Goal: Transaction & Acquisition: Download file/media

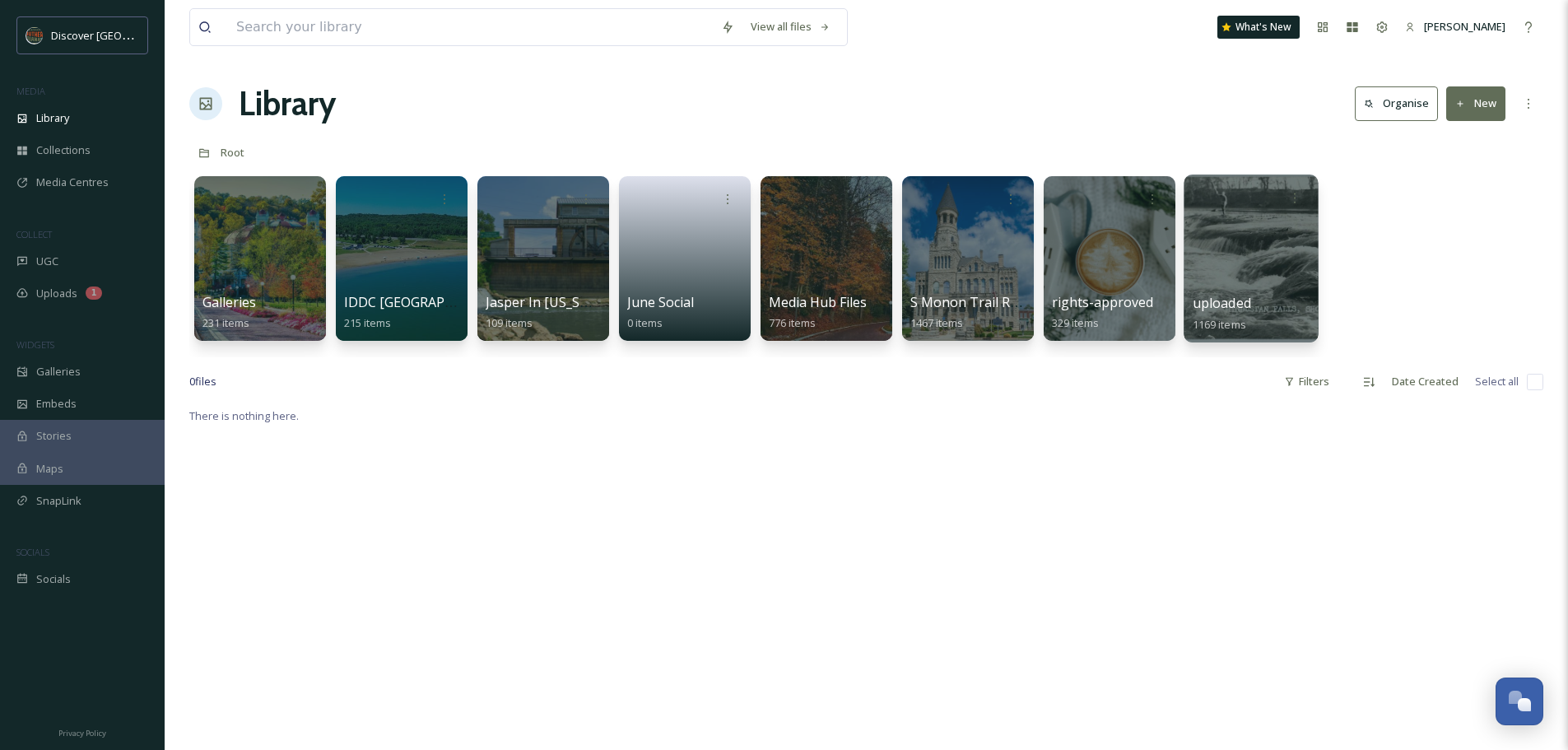
click at [1270, 296] on div "uploaded 1169 items" at bounding box center [1252, 313] width 117 height 41
click at [284, 27] on input at bounding box center [470, 27] width 485 height 36
type input "video"
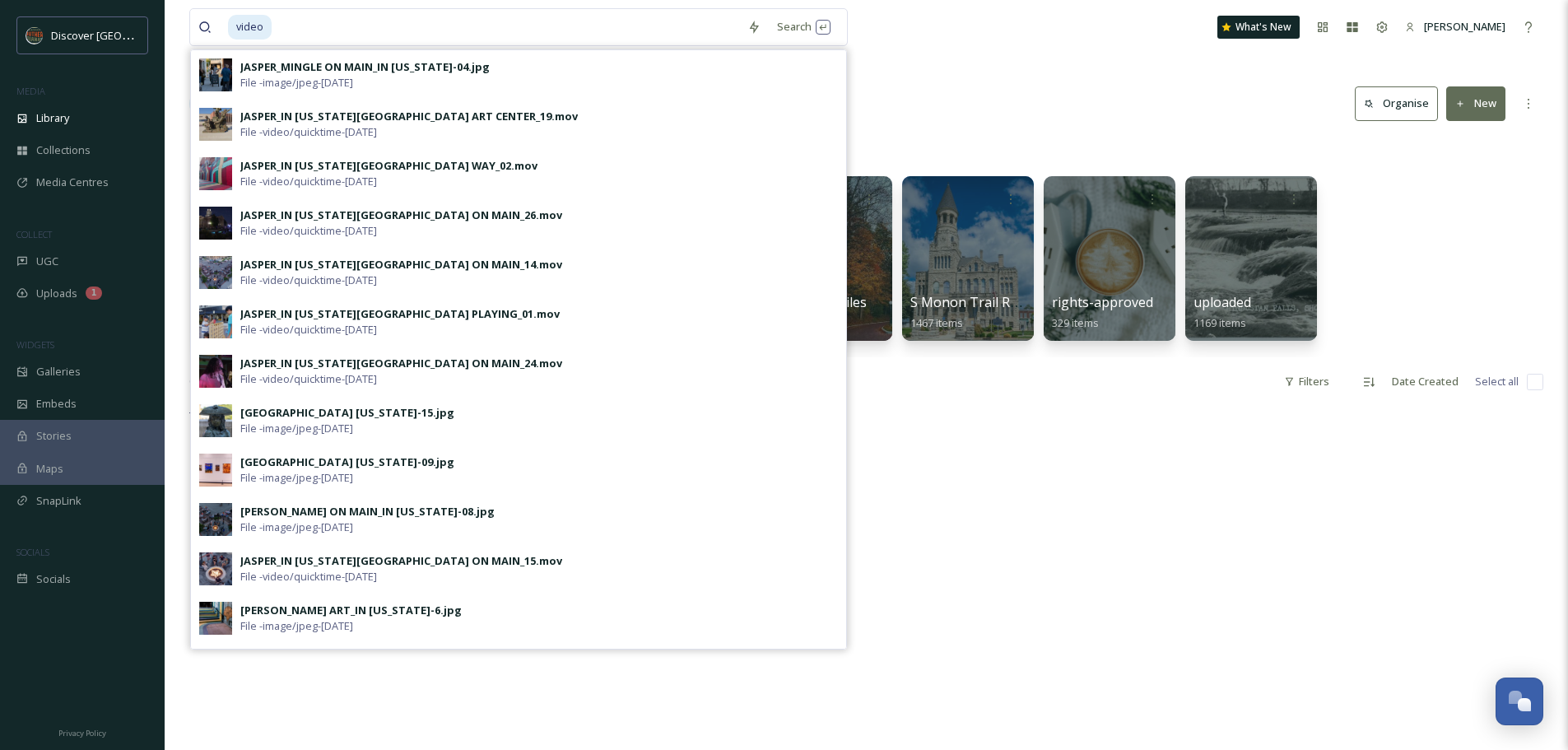
click at [333, 264] on div "JASPER_IN [US_STATE][GEOGRAPHIC_DATA] ON MAIN_14.mov" at bounding box center [401, 264] width 322 height 16
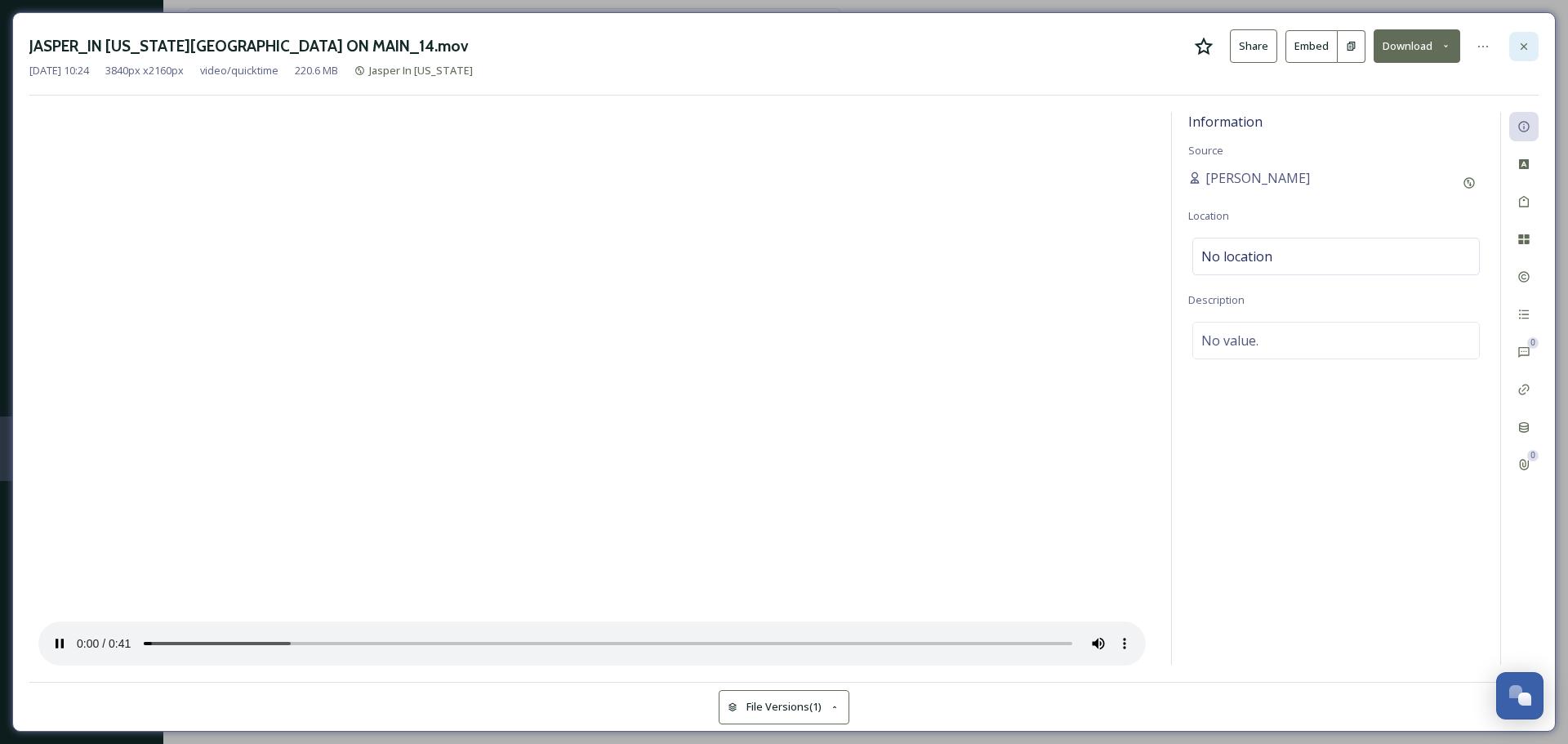
click at [1528, 40] on icon at bounding box center [1524, 46] width 13 height 13
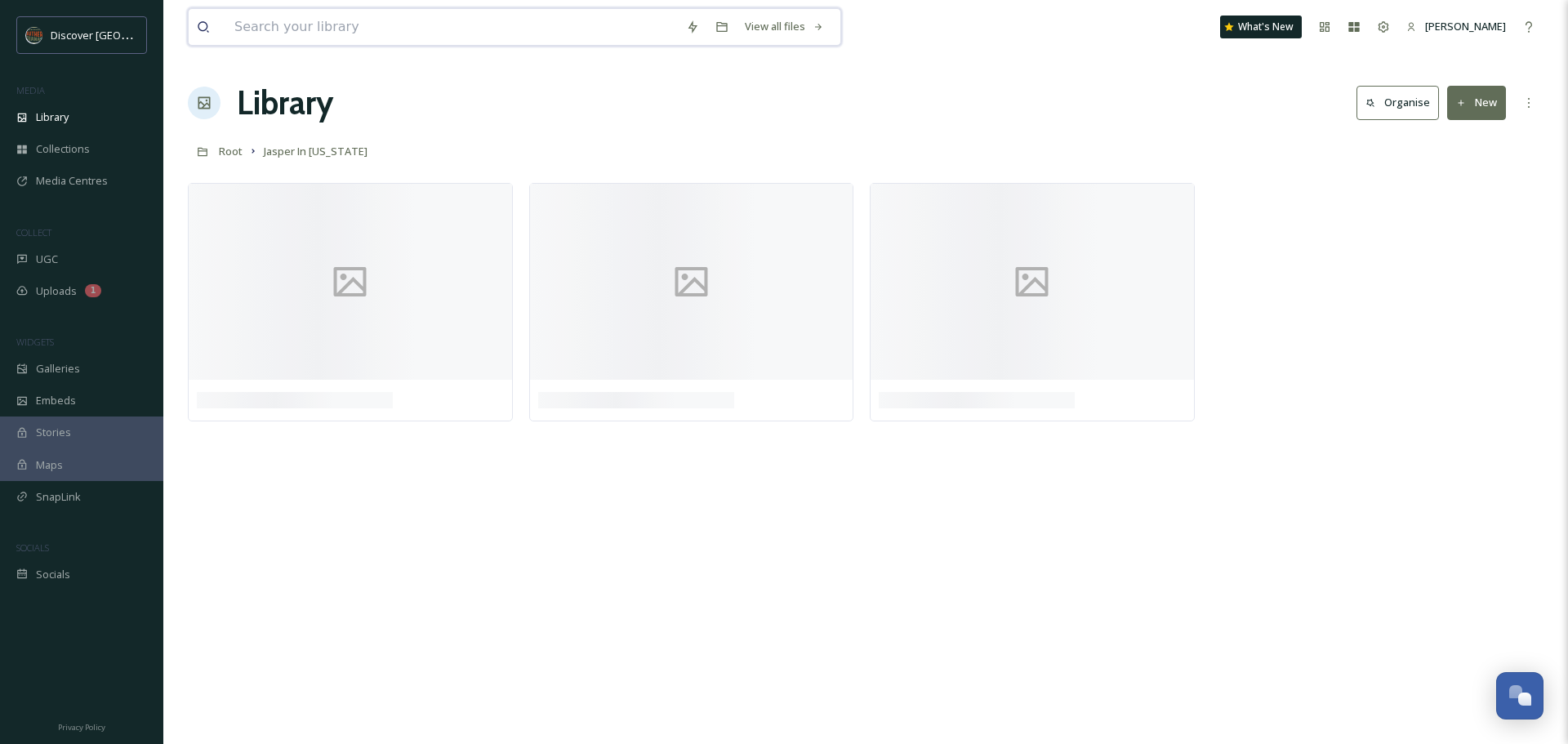
click at [424, 38] on input at bounding box center [452, 26] width 452 height 36
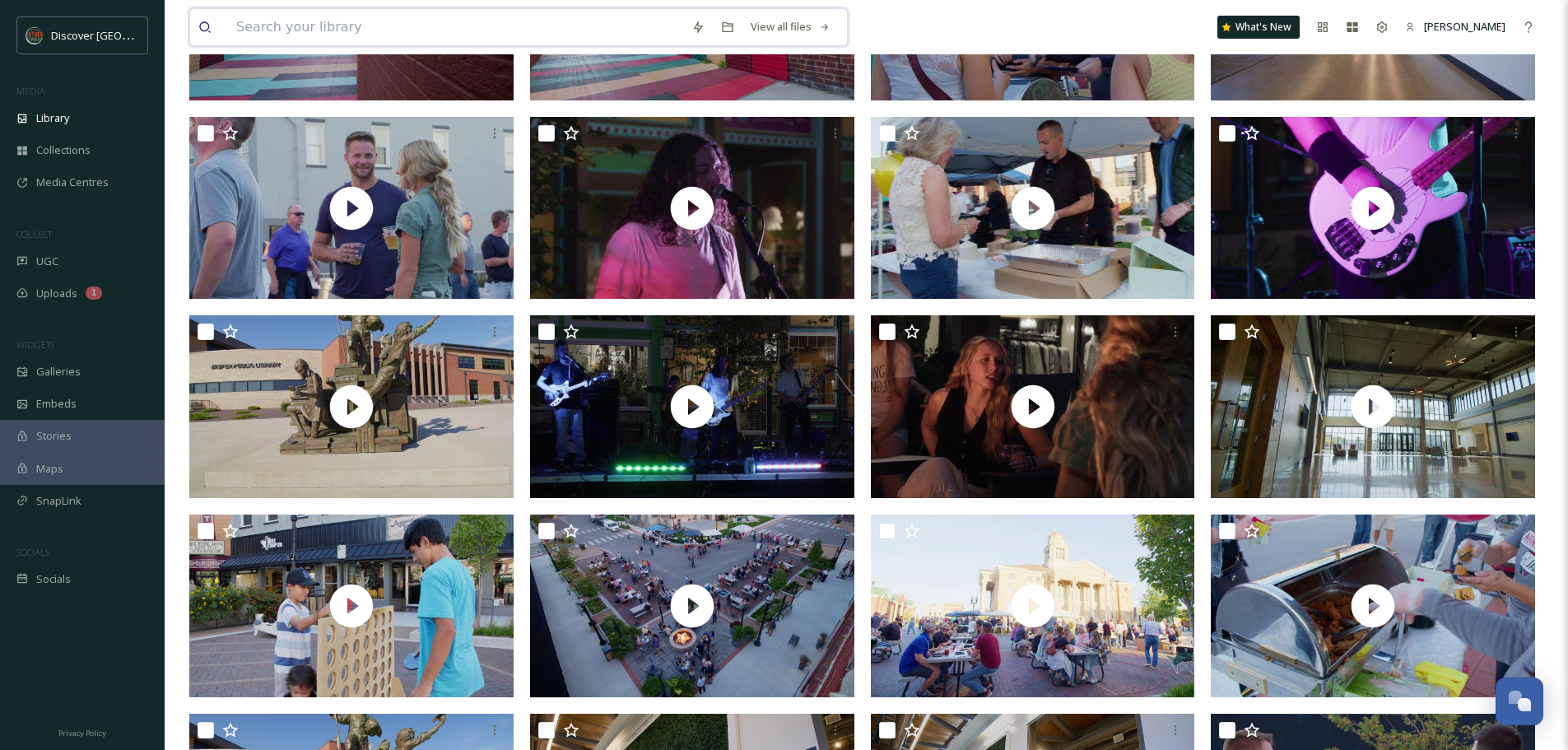
scroll to position [1559, 0]
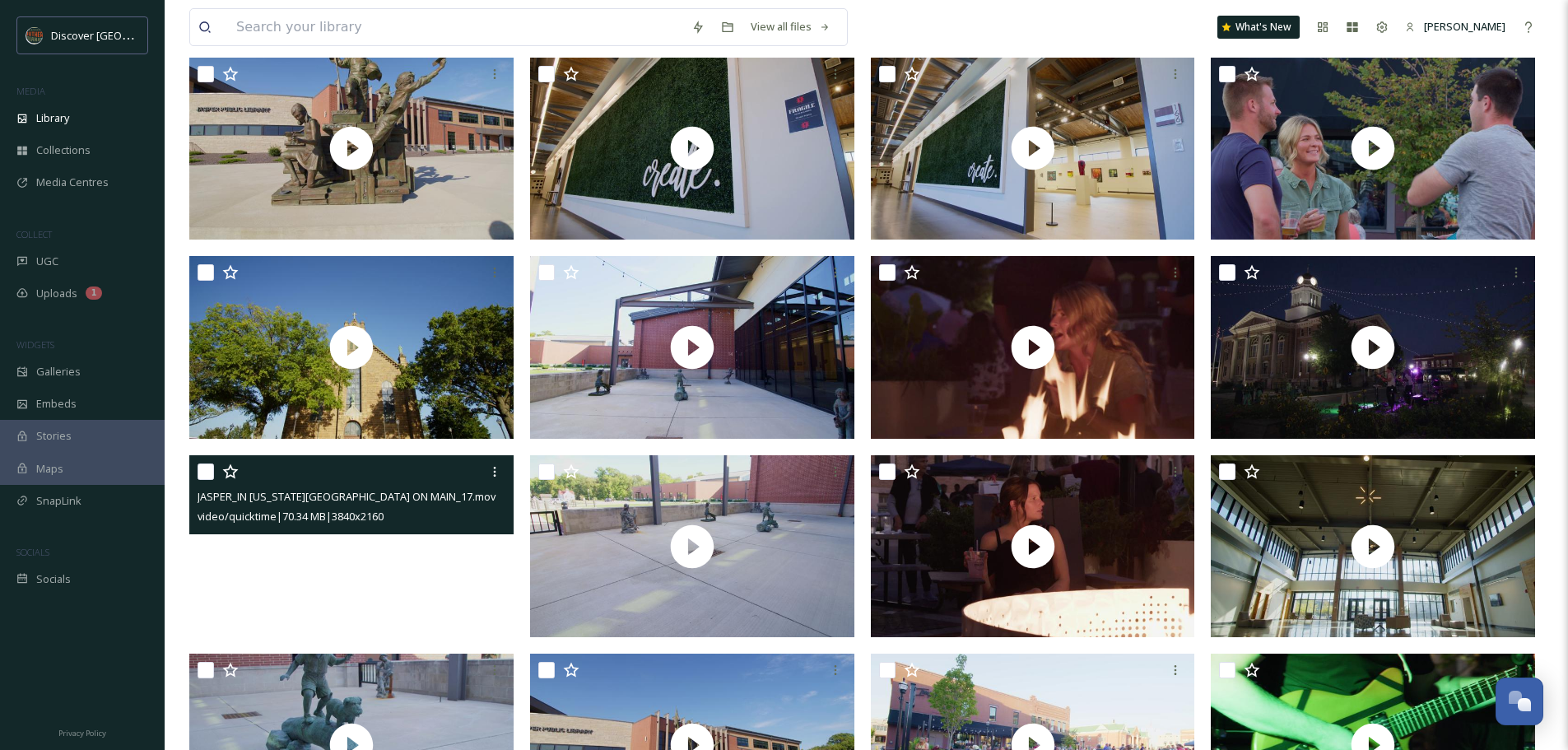
click at [348, 549] on video "JASPER_IN INDIANA_MINGLE ON MAIN_17.mov" at bounding box center [351, 546] width 325 height 182
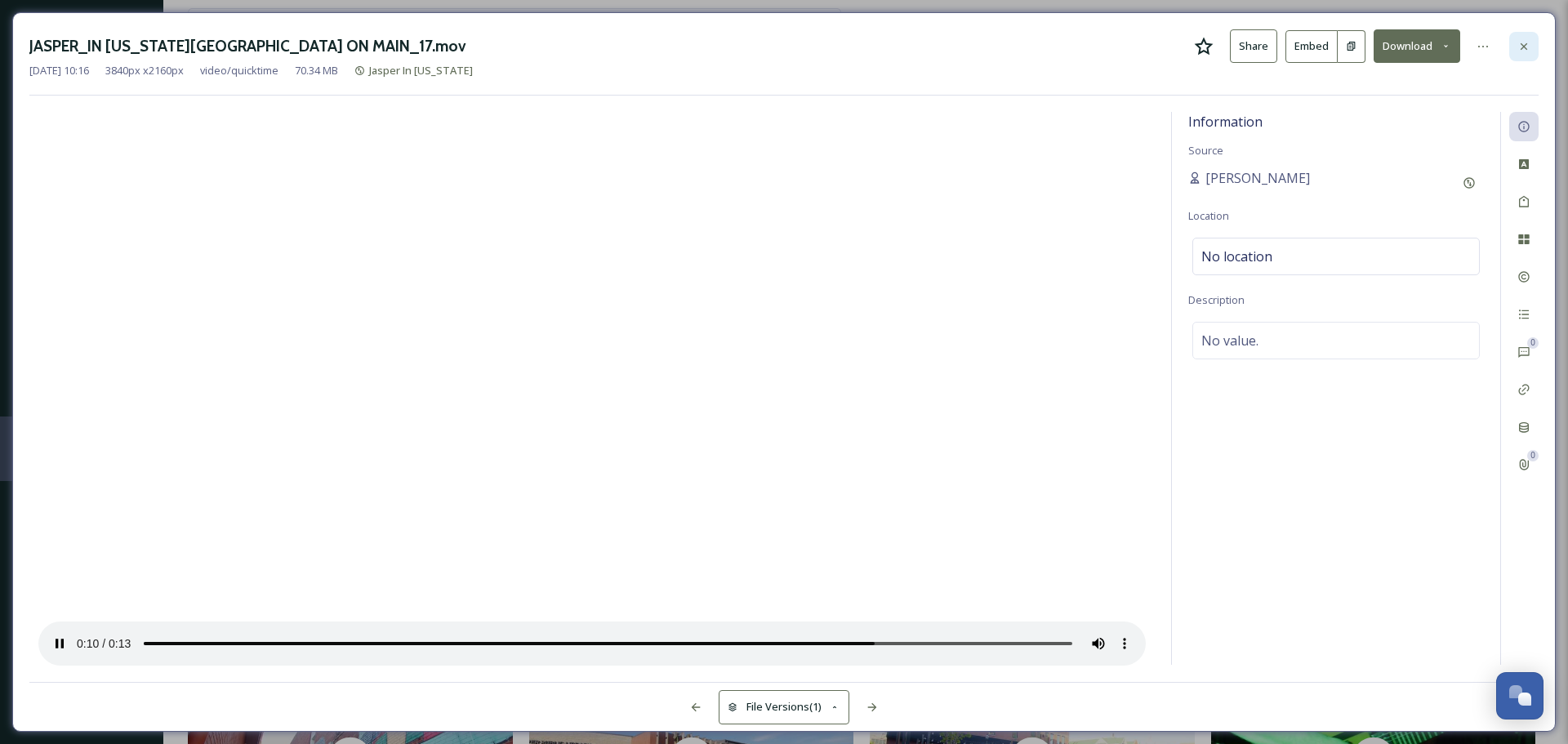
click at [1526, 45] on icon at bounding box center [1524, 46] width 13 height 13
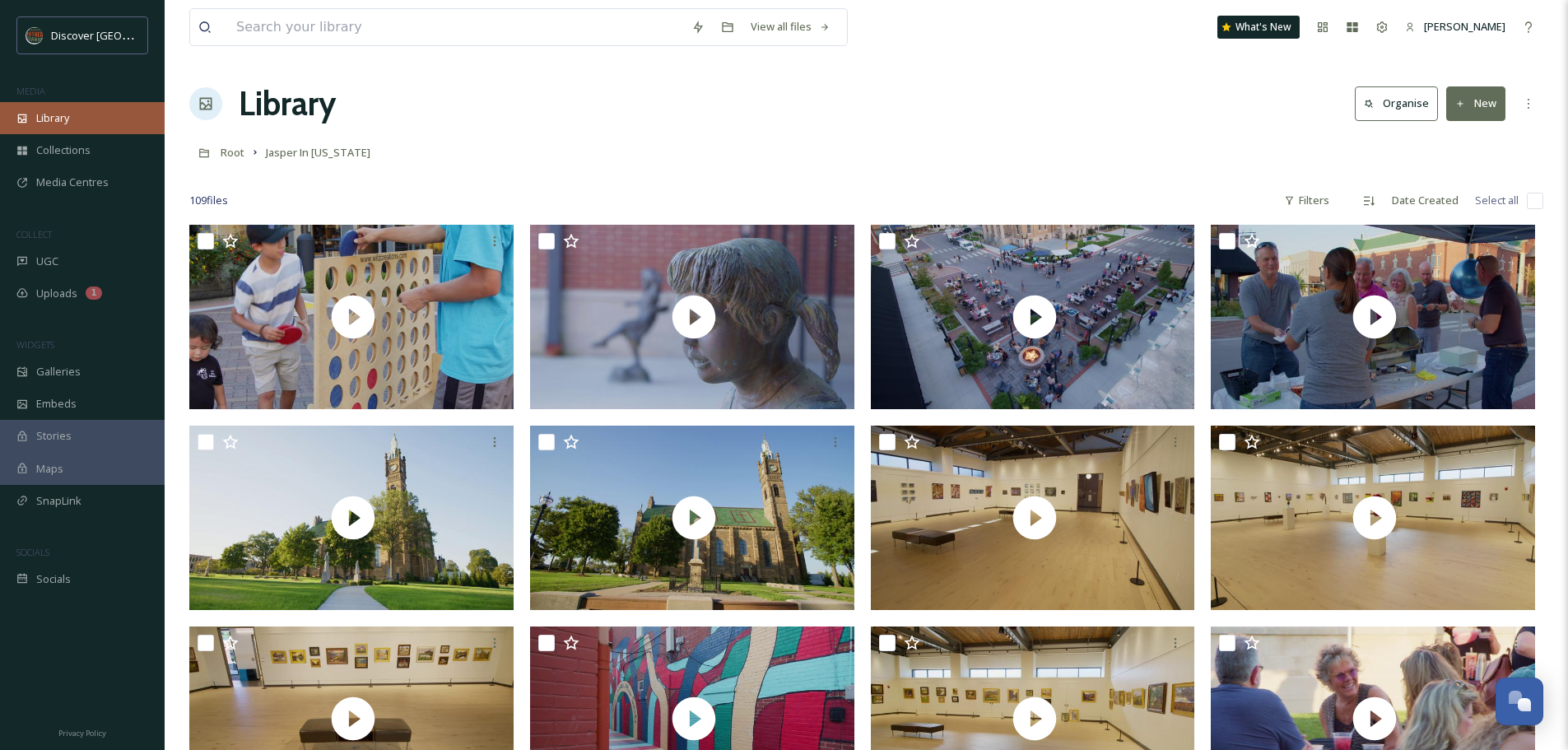
click at [76, 118] on div "Library" at bounding box center [82, 118] width 165 height 32
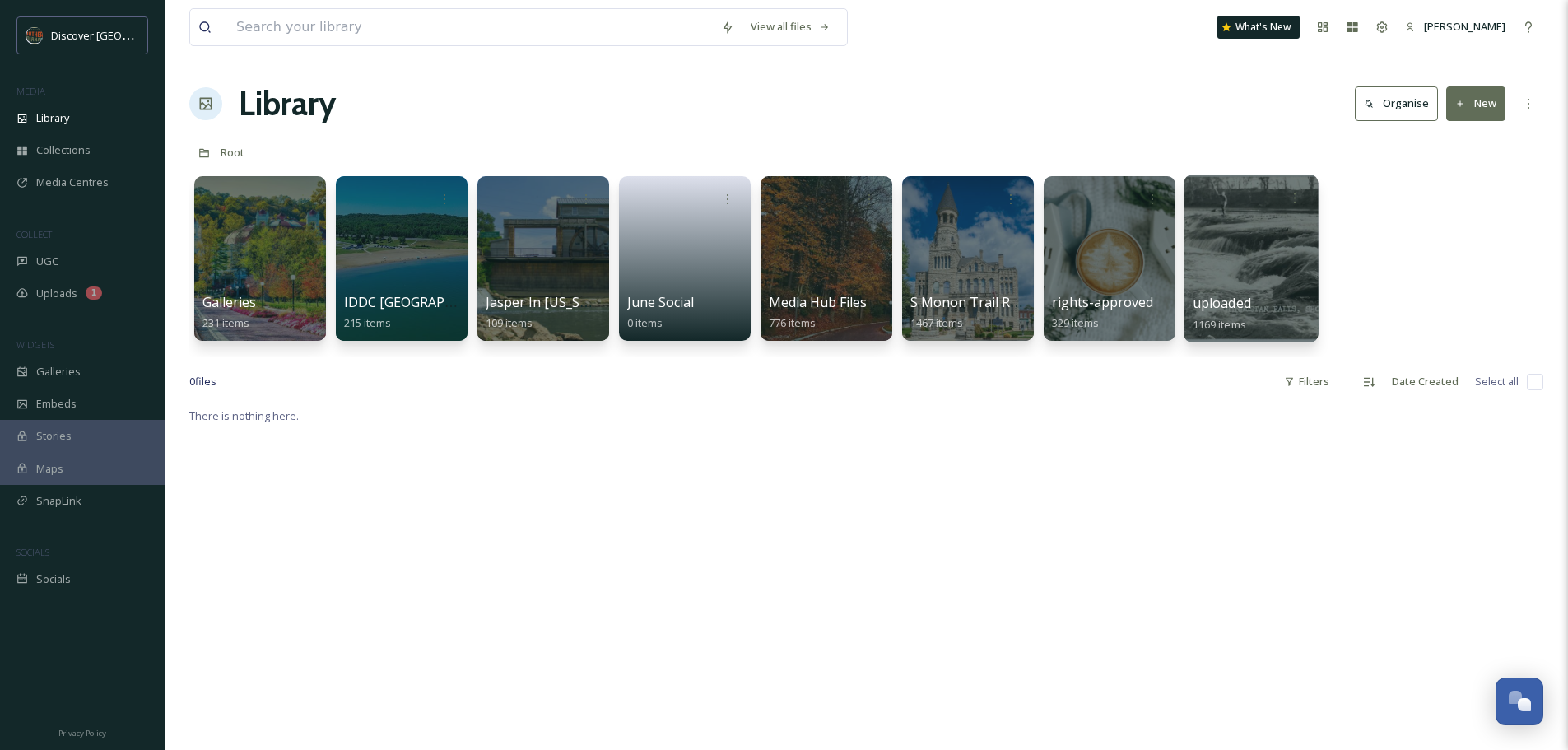
click at [1255, 300] on div "uploaded 1169 items" at bounding box center [1252, 313] width 117 height 41
click at [1218, 297] on span "uploaded" at bounding box center [1222, 303] width 58 height 18
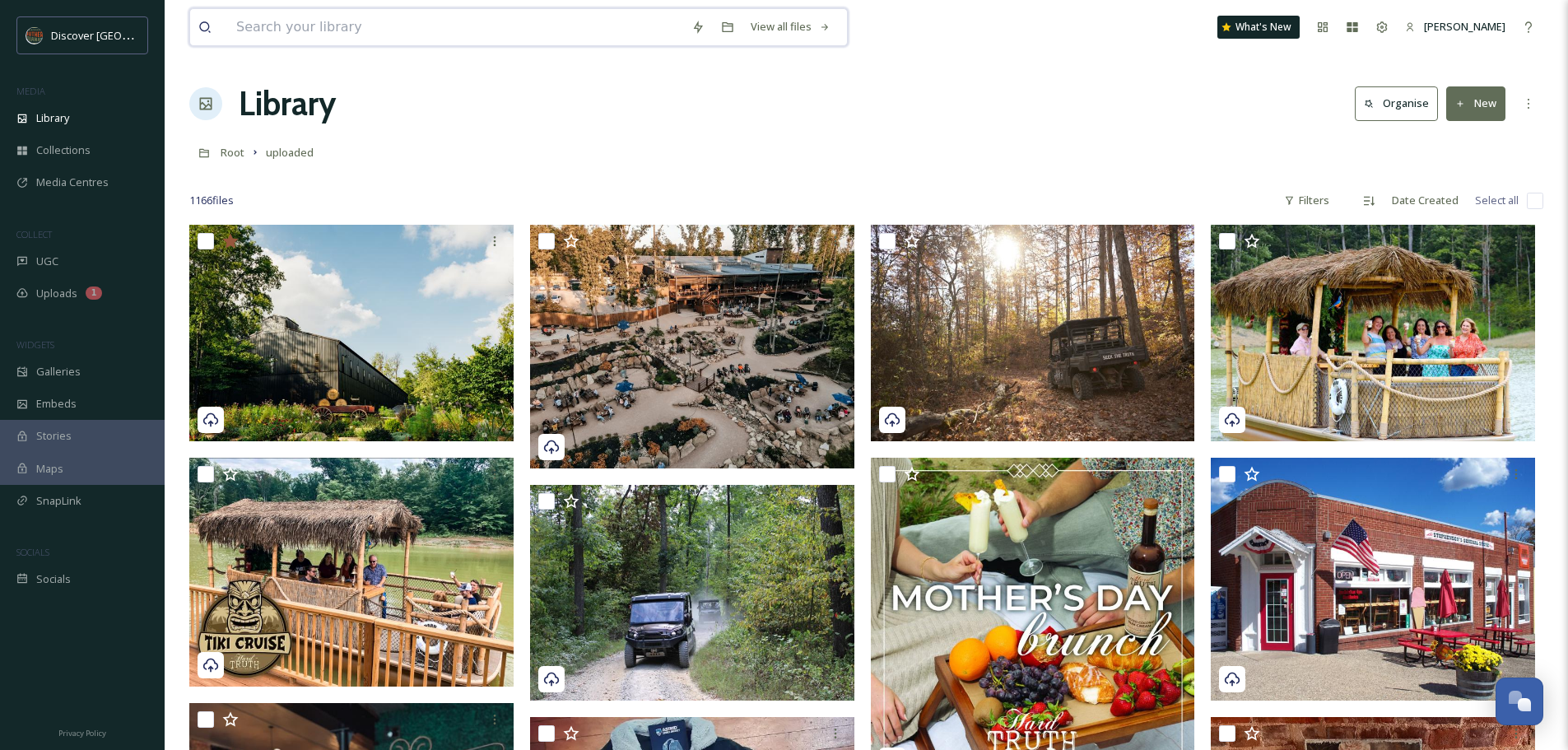
click at [351, 27] on input at bounding box center [455, 27] width 455 height 36
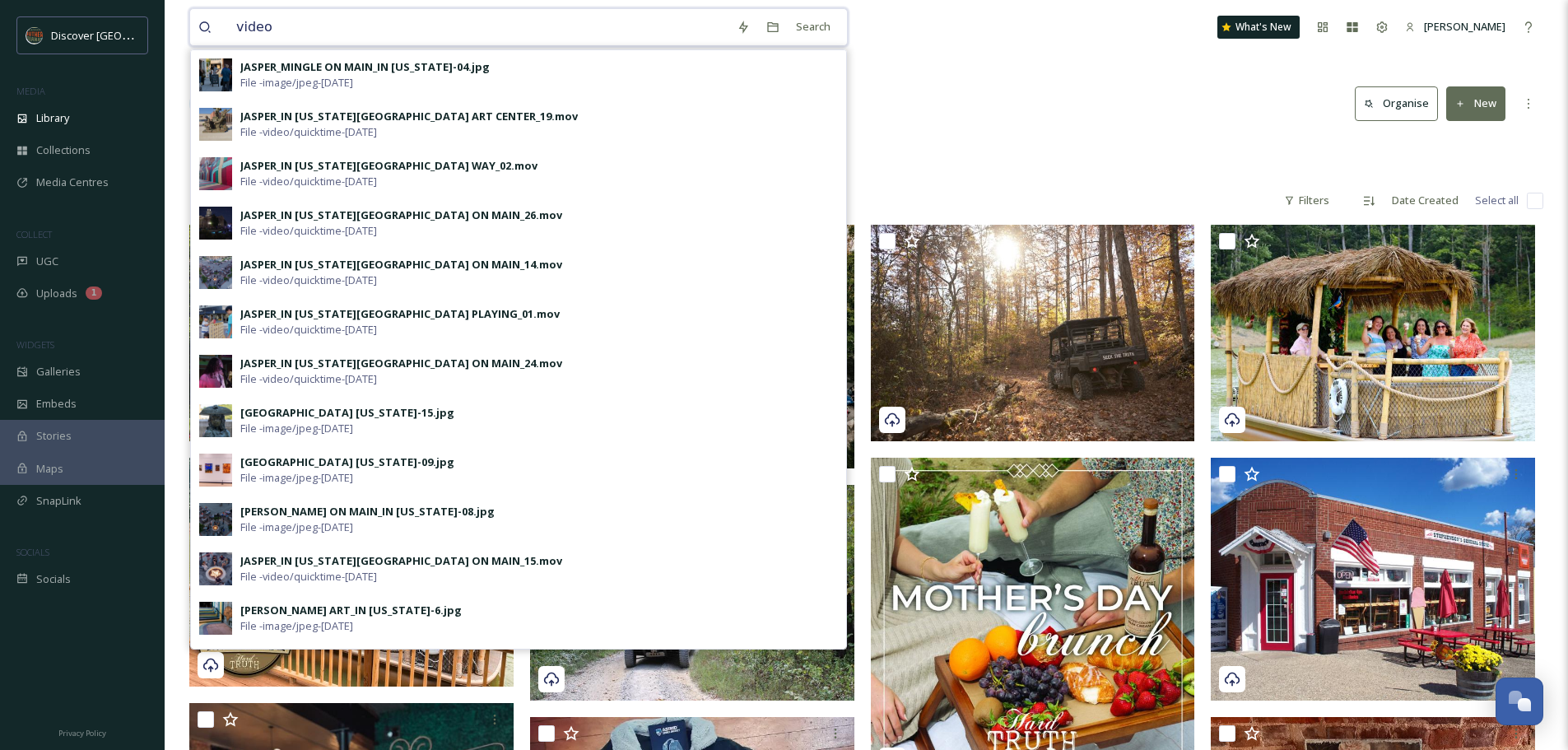
type input "video"
click at [955, 92] on div "Library Organise New" at bounding box center [866, 103] width 1354 height 49
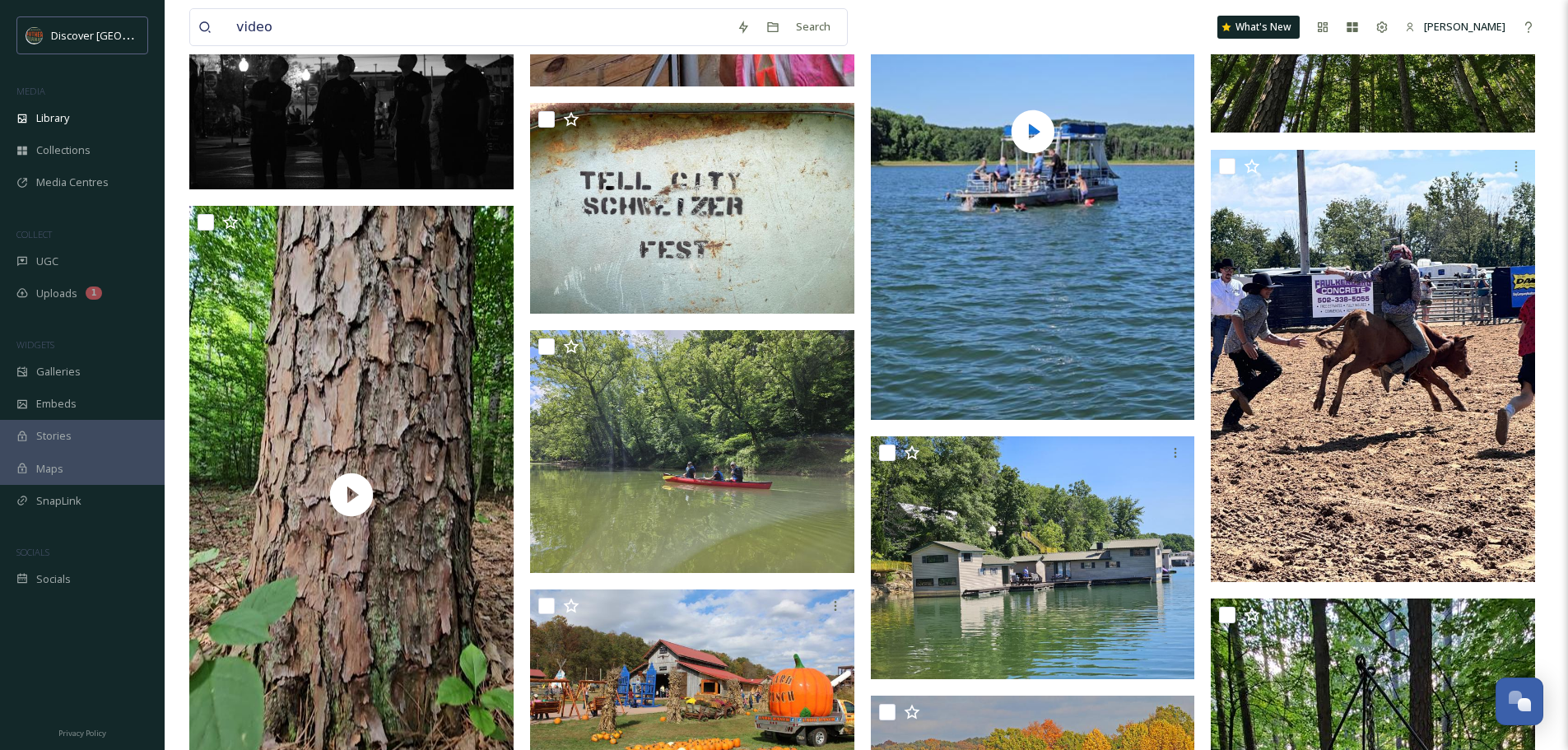
scroll to position [18544, 0]
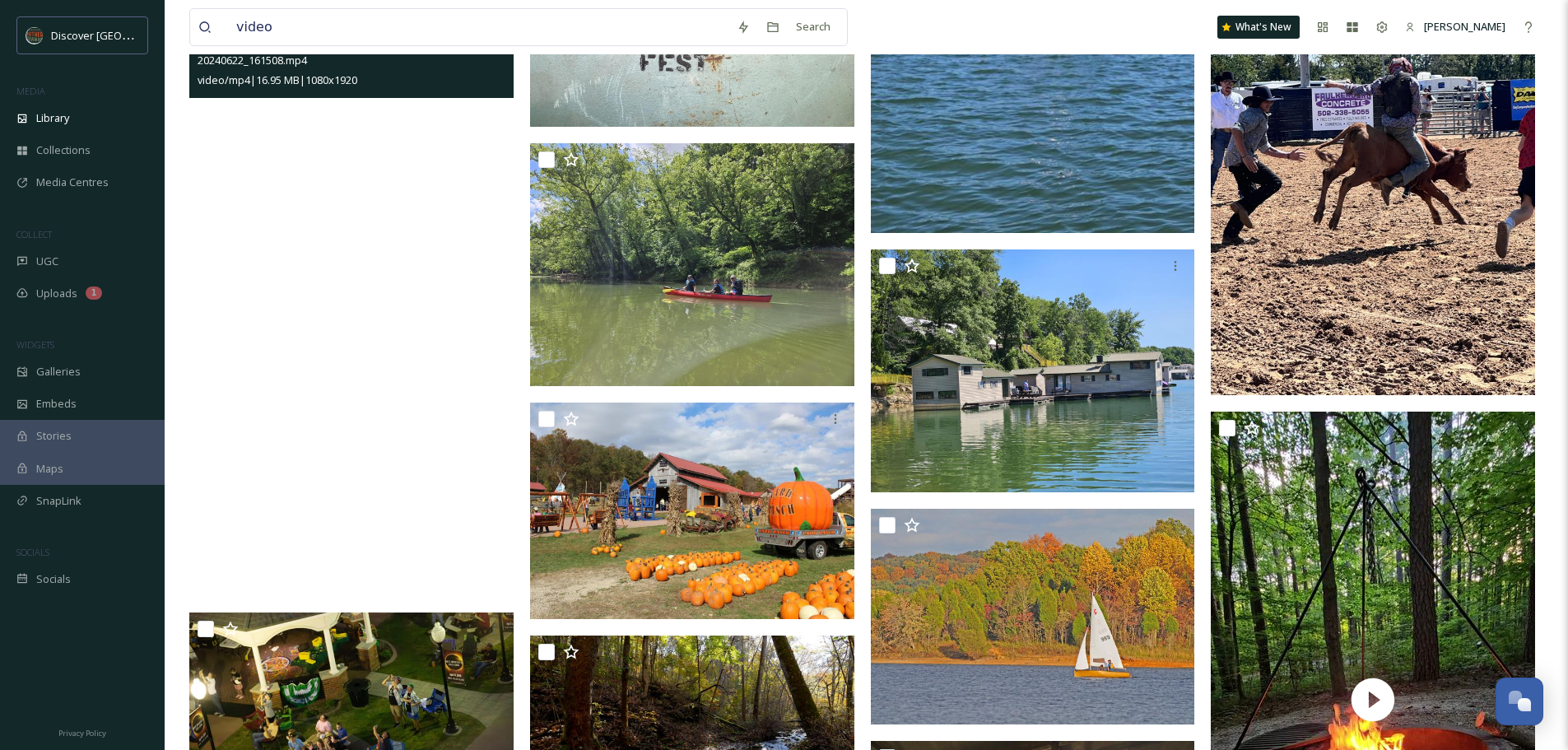
click at [460, 305] on video "20240622_161508.mp4" at bounding box center [351, 307] width 325 height 576
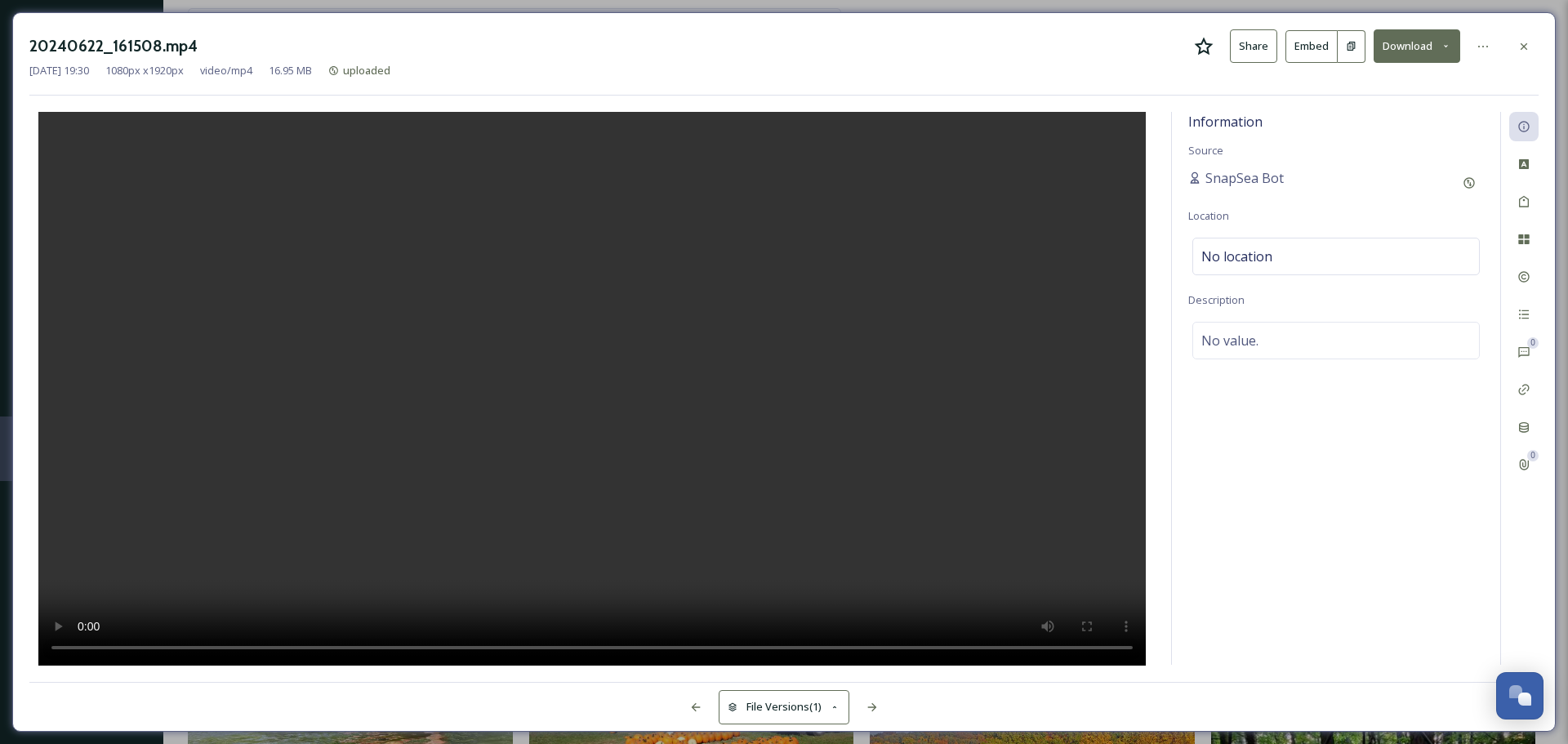
click at [1447, 50] on icon at bounding box center [1446, 45] width 11 height 11
click at [1374, 86] on span "Download Original (1080 x 1920)" at bounding box center [1374, 83] width 154 height 16
click at [1531, 46] on div at bounding box center [1524, 47] width 30 height 30
